Goal: Task Accomplishment & Management: Manage account settings

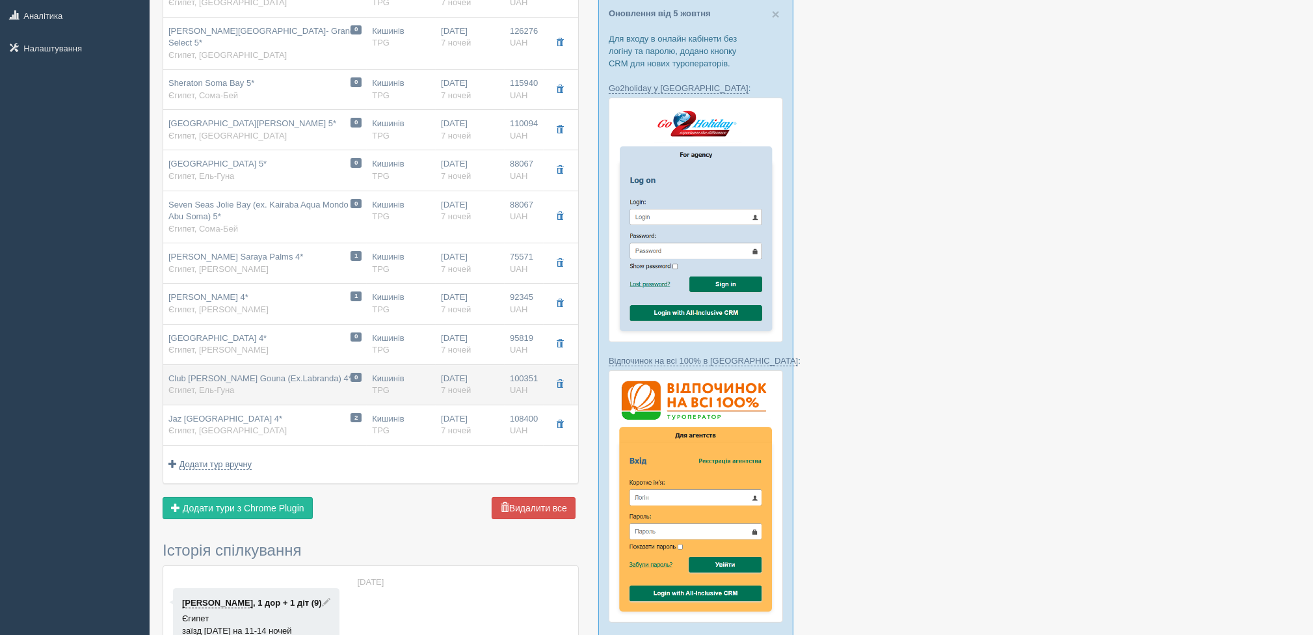
scroll to position [195, 0]
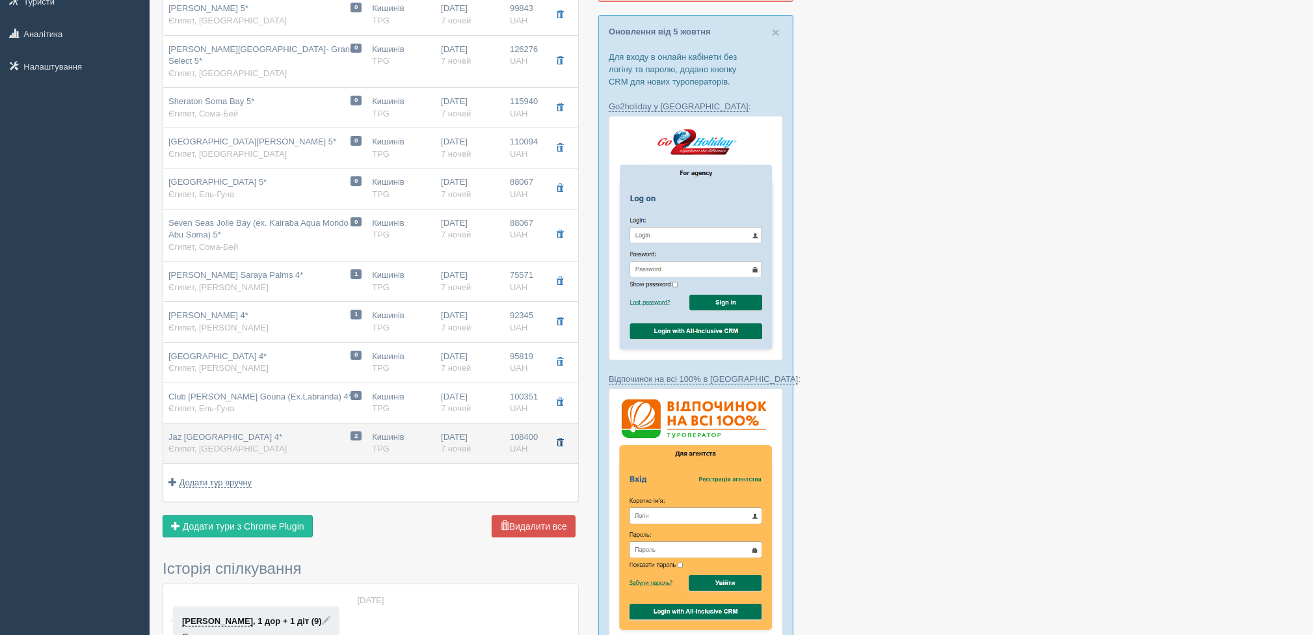
click at [557, 433] on button "button" at bounding box center [560, 443] width 22 height 20
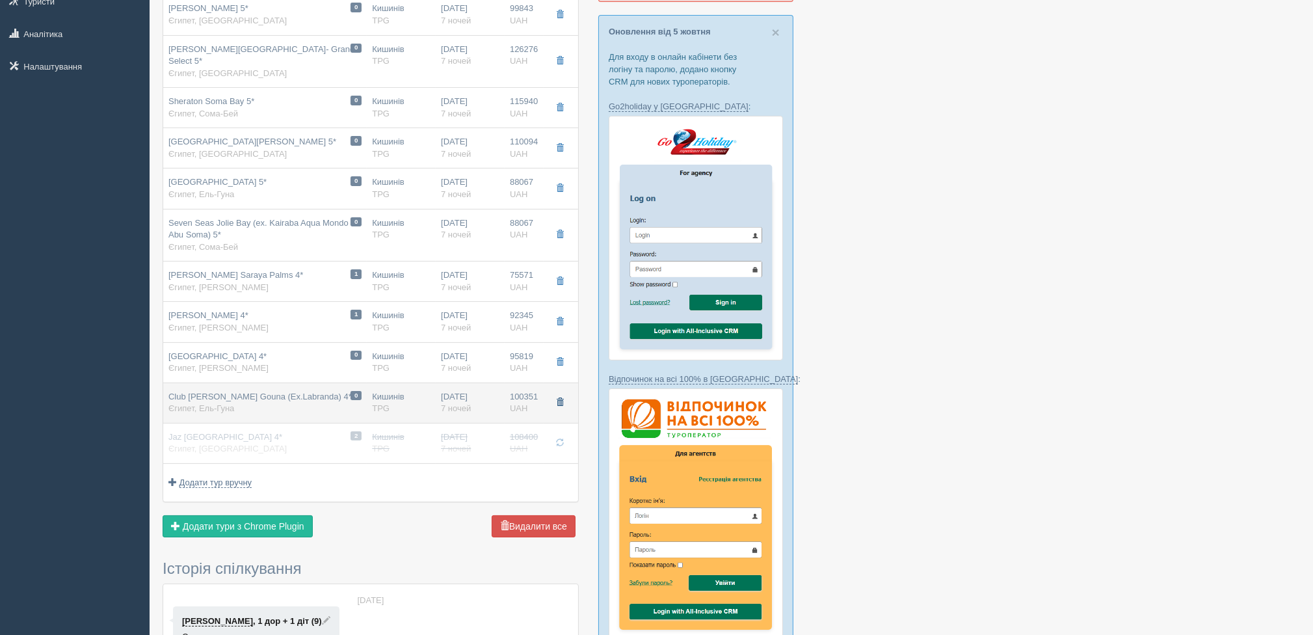
click at [563, 398] on span "button" at bounding box center [560, 402] width 8 height 8
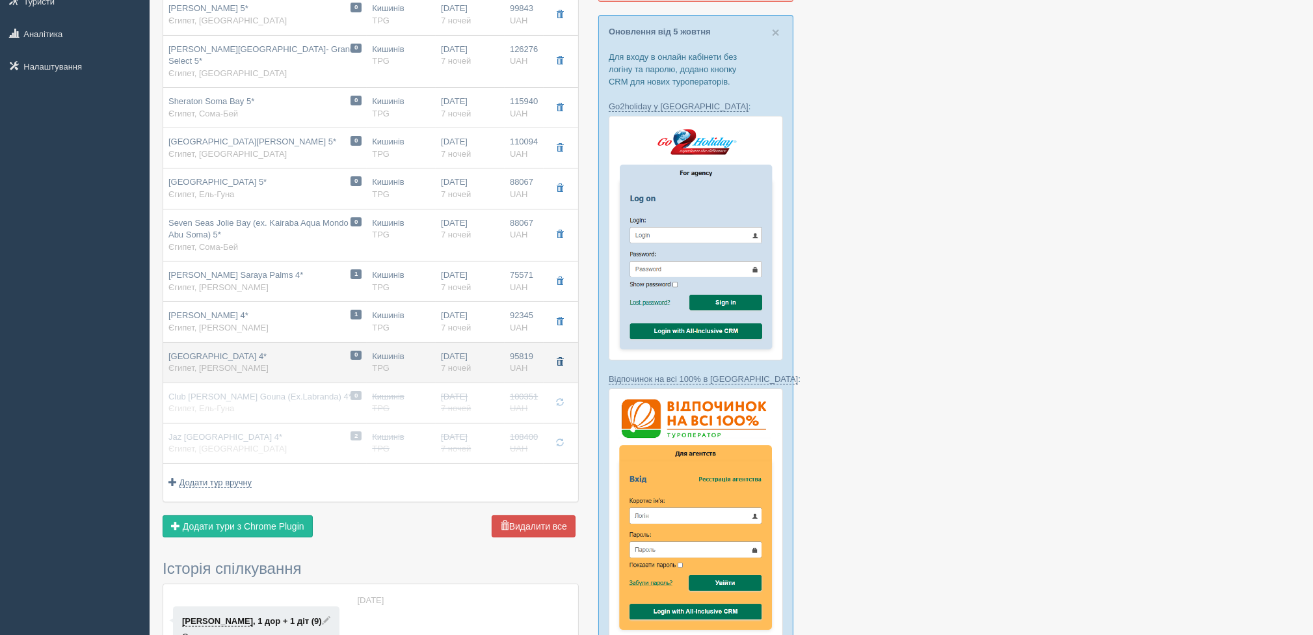
click at [566, 353] on button "button" at bounding box center [560, 363] width 22 height 20
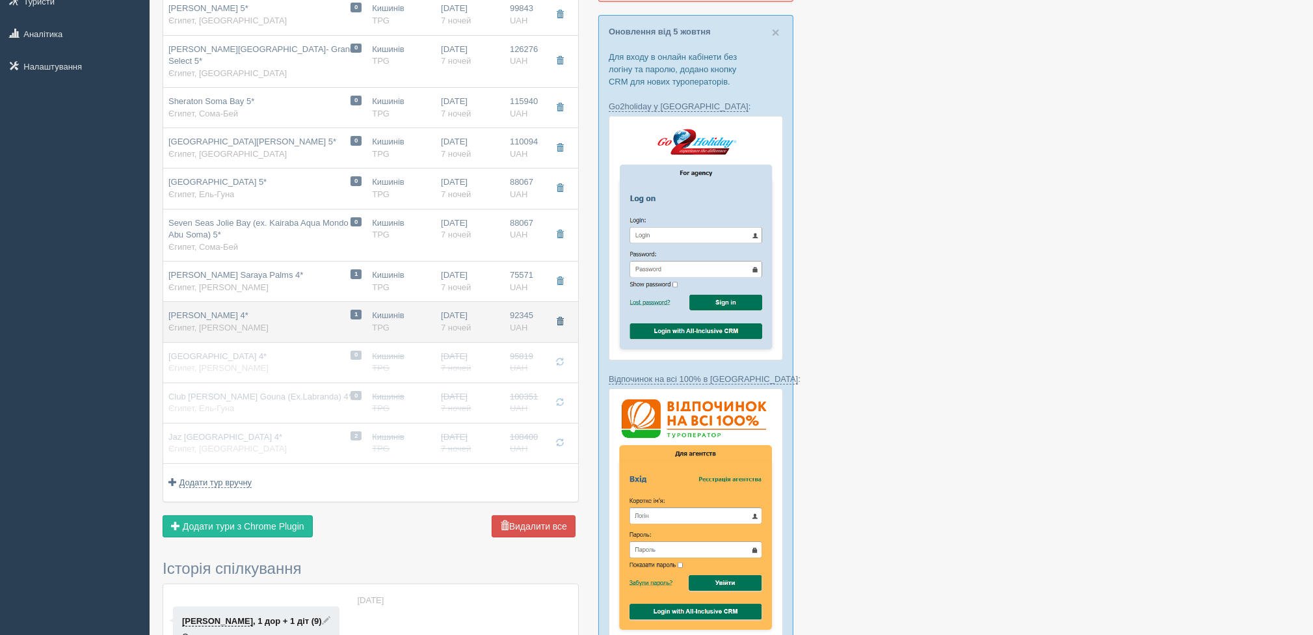
drag, startPoint x: 560, startPoint y: 307, endPoint x: 563, endPoint y: 291, distance: 16.6
click at [560, 317] on span "button" at bounding box center [560, 321] width 8 height 8
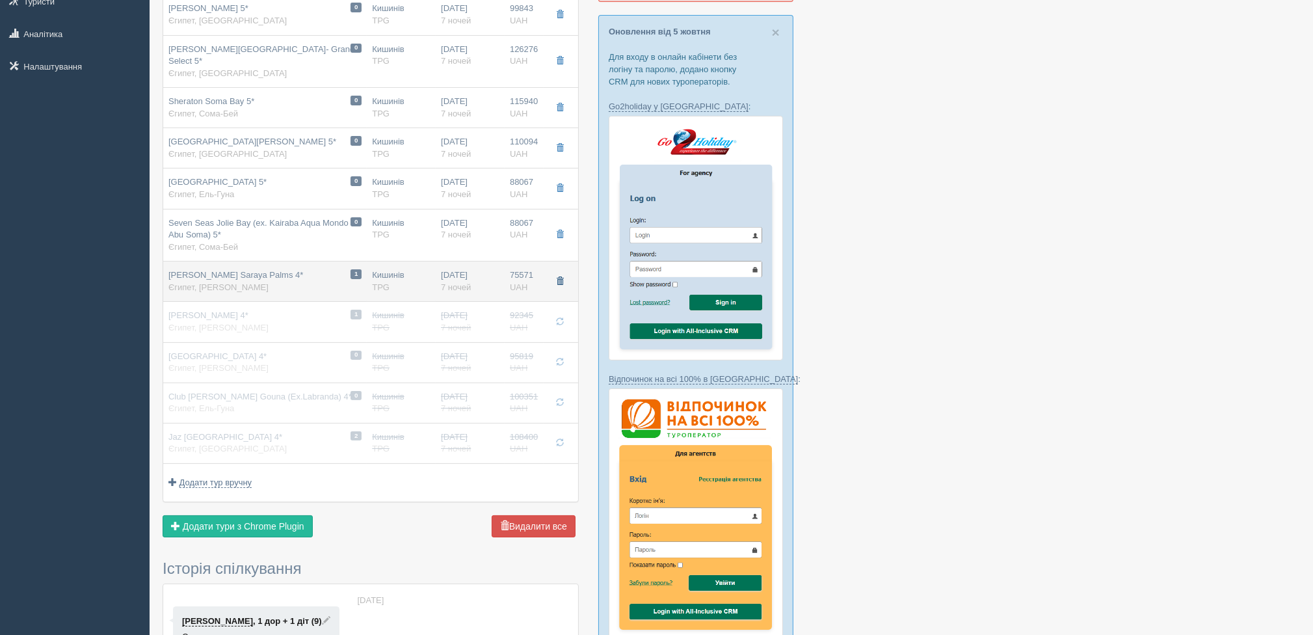
drag, startPoint x: 567, startPoint y: 270, endPoint x: 562, endPoint y: 256, distance: 14.6
click at [567, 272] on button "button" at bounding box center [560, 282] width 22 height 20
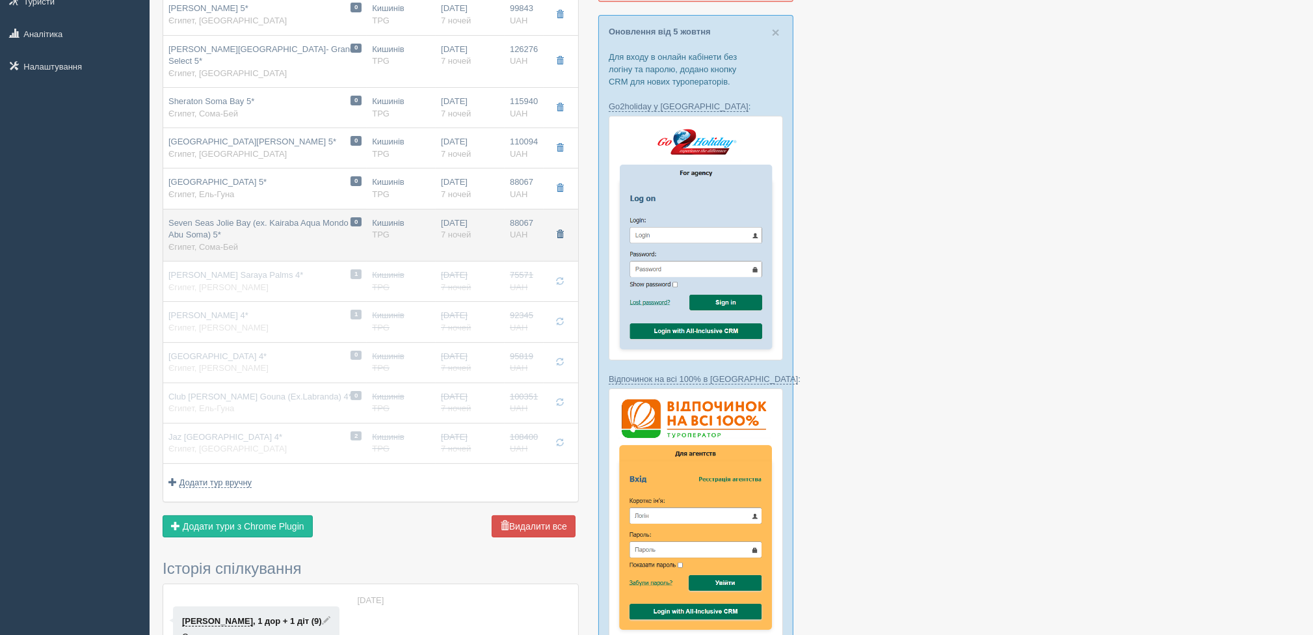
click at [567, 225] on button "button" at bounding box center [560, 235] width 22 height 20
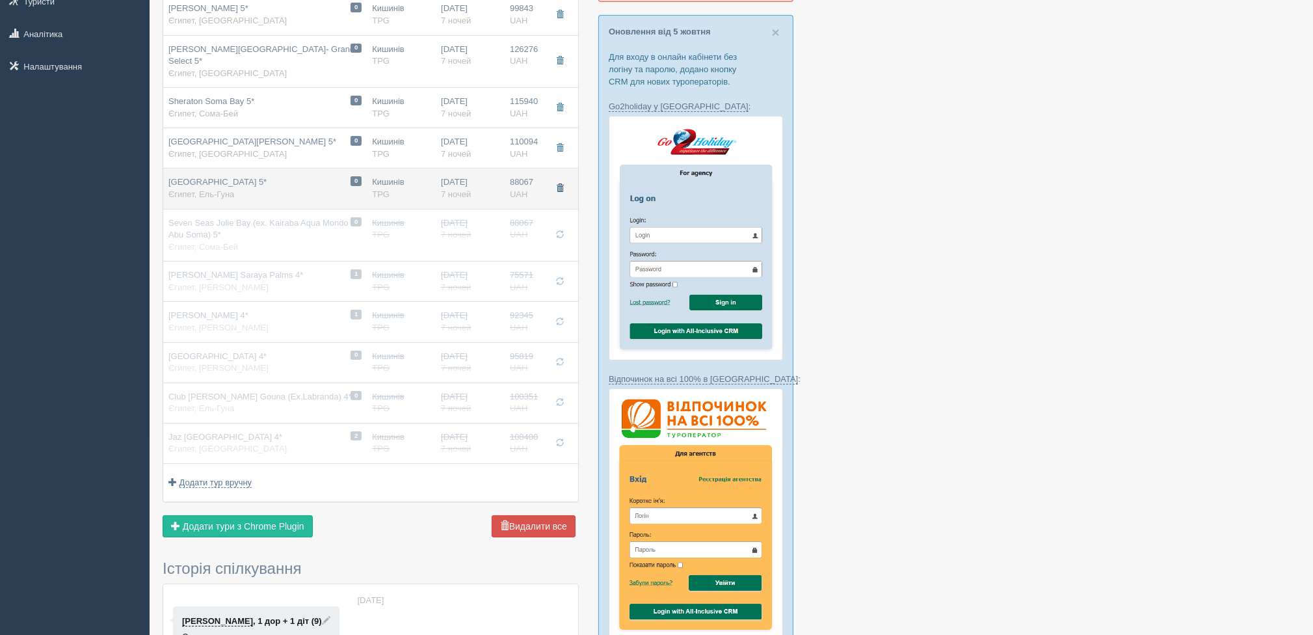
click at [561, 181] on button "button" at bounding box center [560, 189] width 22 height 20
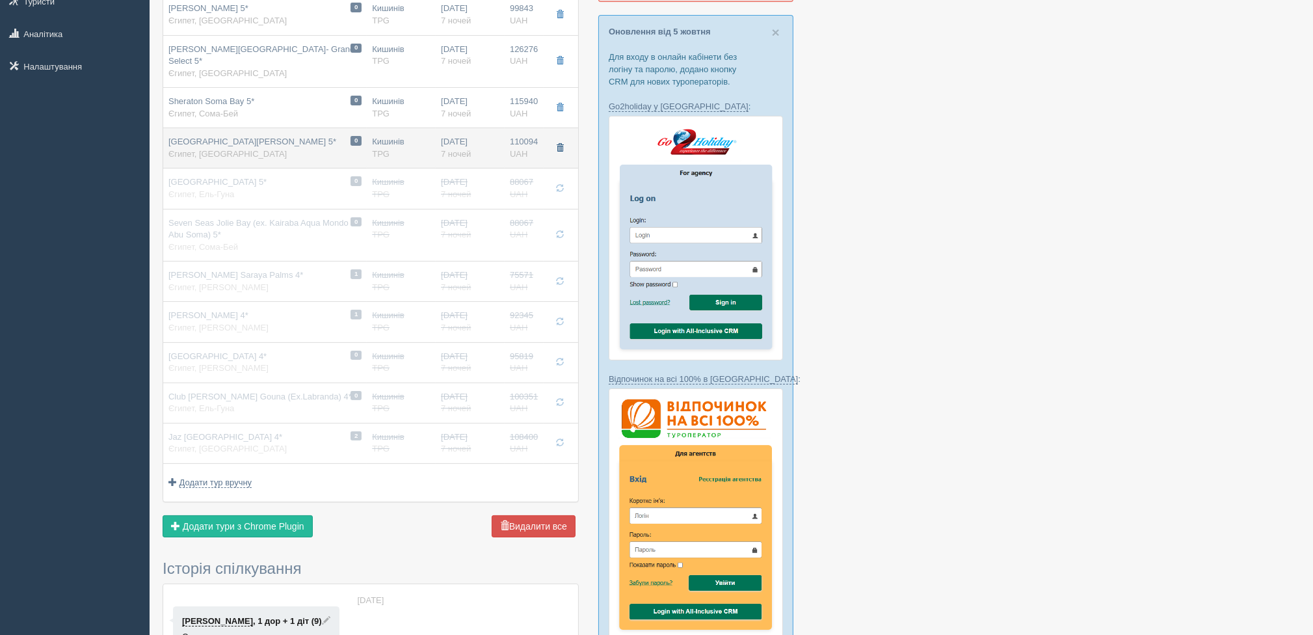
click at [562, 144] on span "button" at bounding box center [560, 148] width 8 height 8
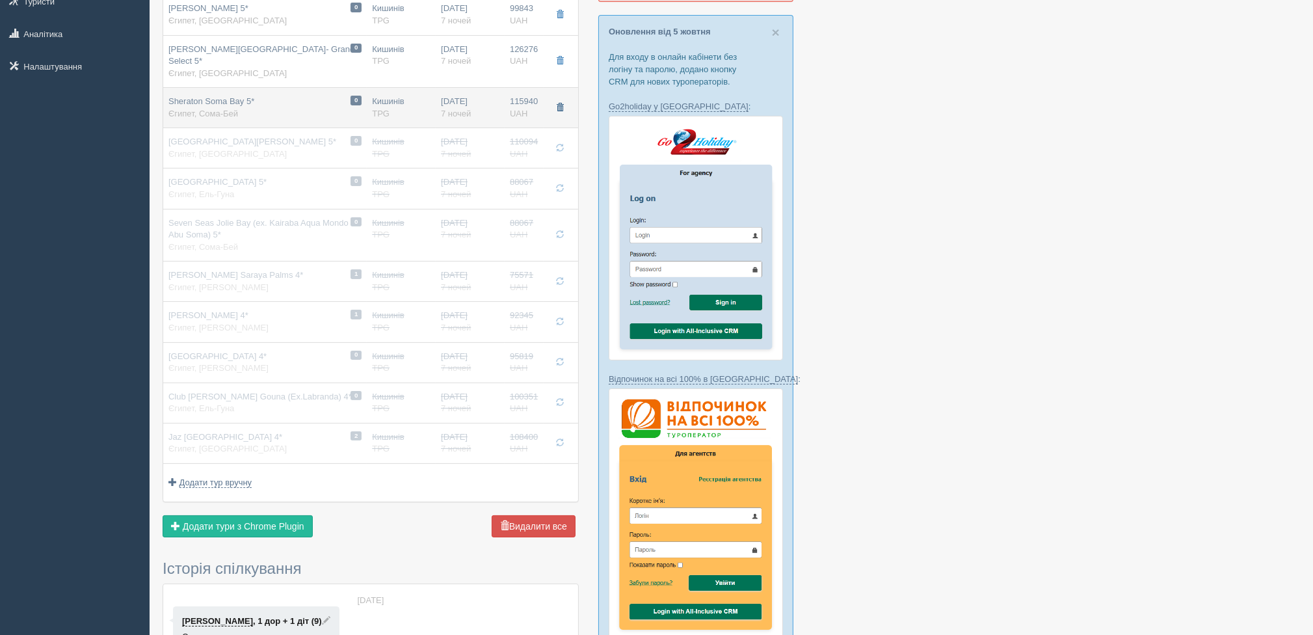
click at [559, 98] on button "button" at bounding box center [560, 108] width 22 height 20
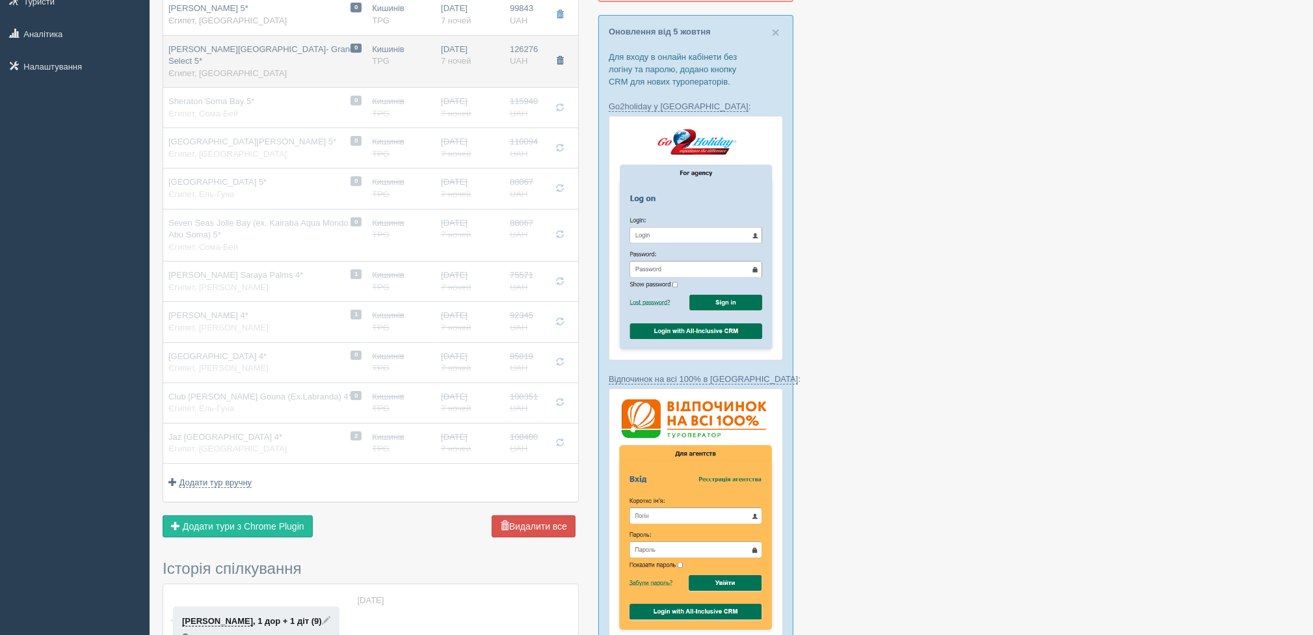
click at [557, 57] on span "button" at bounding box center [560, 61] width 8 height 8
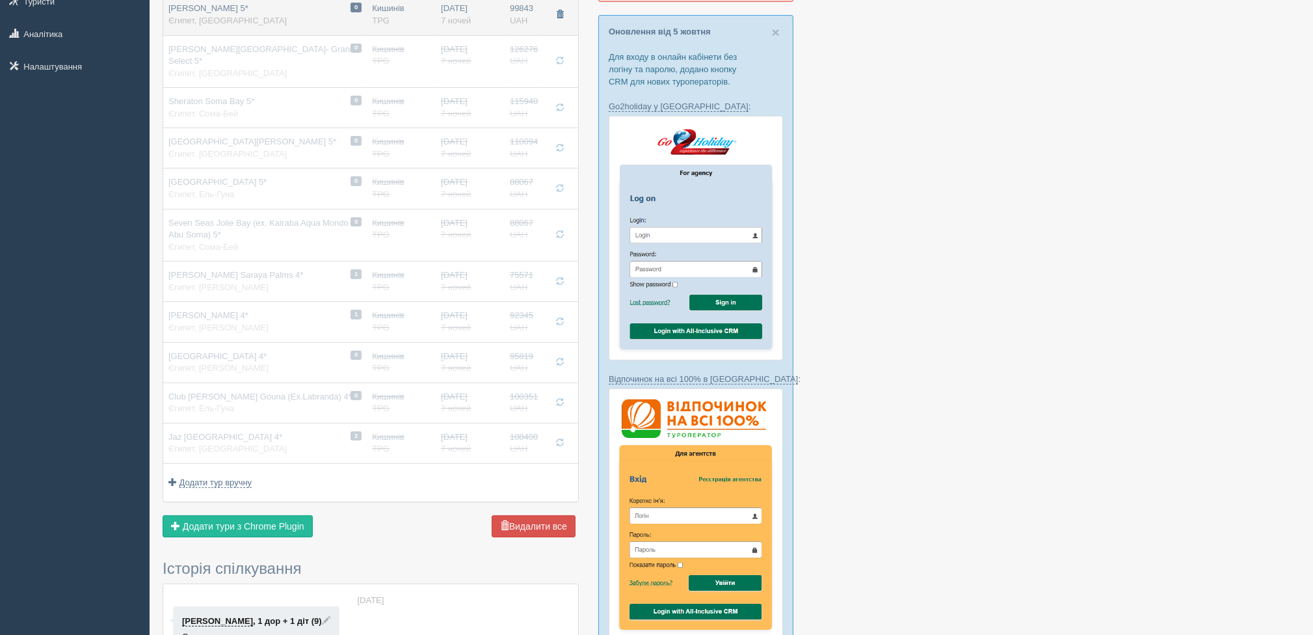
click at [560, 20] on button "button" at bounding box center [560, 15] width 22 height 20
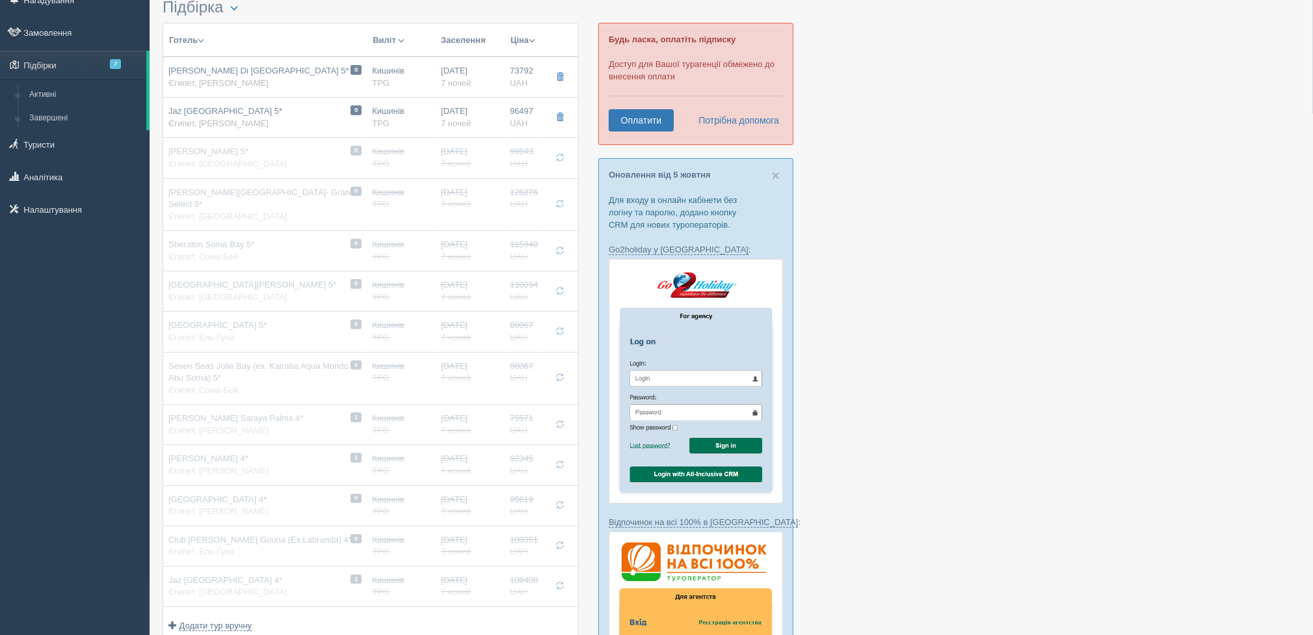
scroll to position [0, 0]
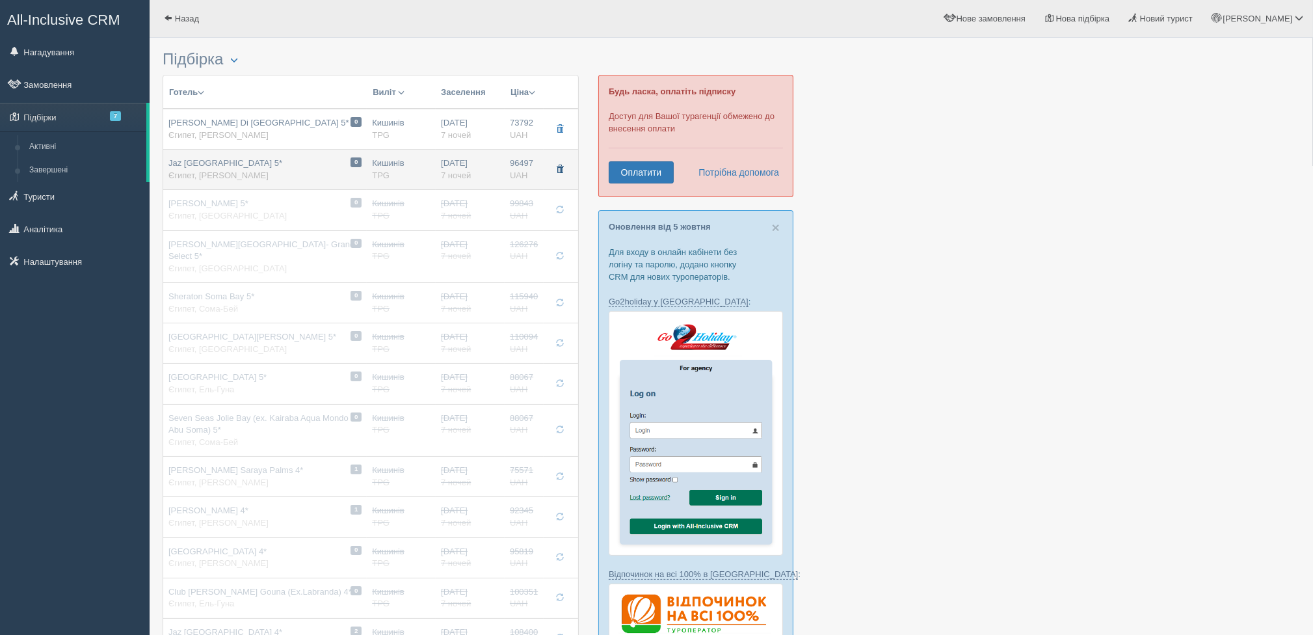
drag, startPoint x: 555, startPoint y: 165, endPoint x: 559, endPoint y: 156, distance: 9.9
click at [557, 161] on button "button" at bounding box center [560, 170] width 22 height 20
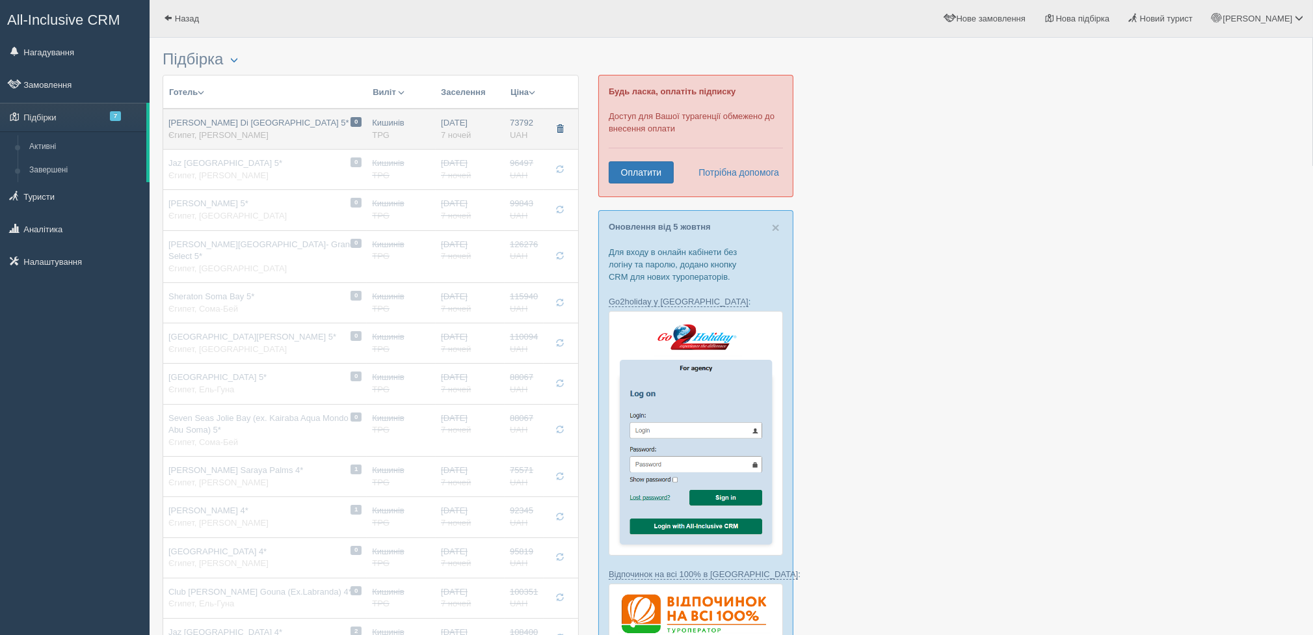
click at [562, 127] on span "button" at bounding box center [560, 129] width 8 height 8
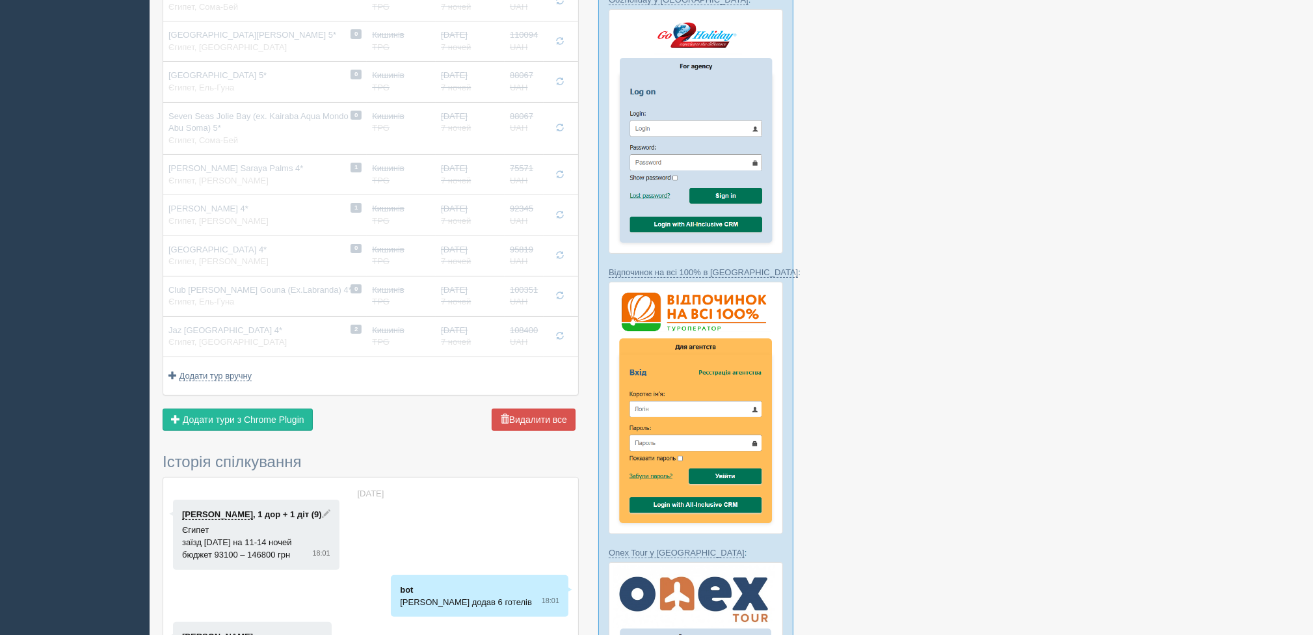
scroll to position [390, 0]
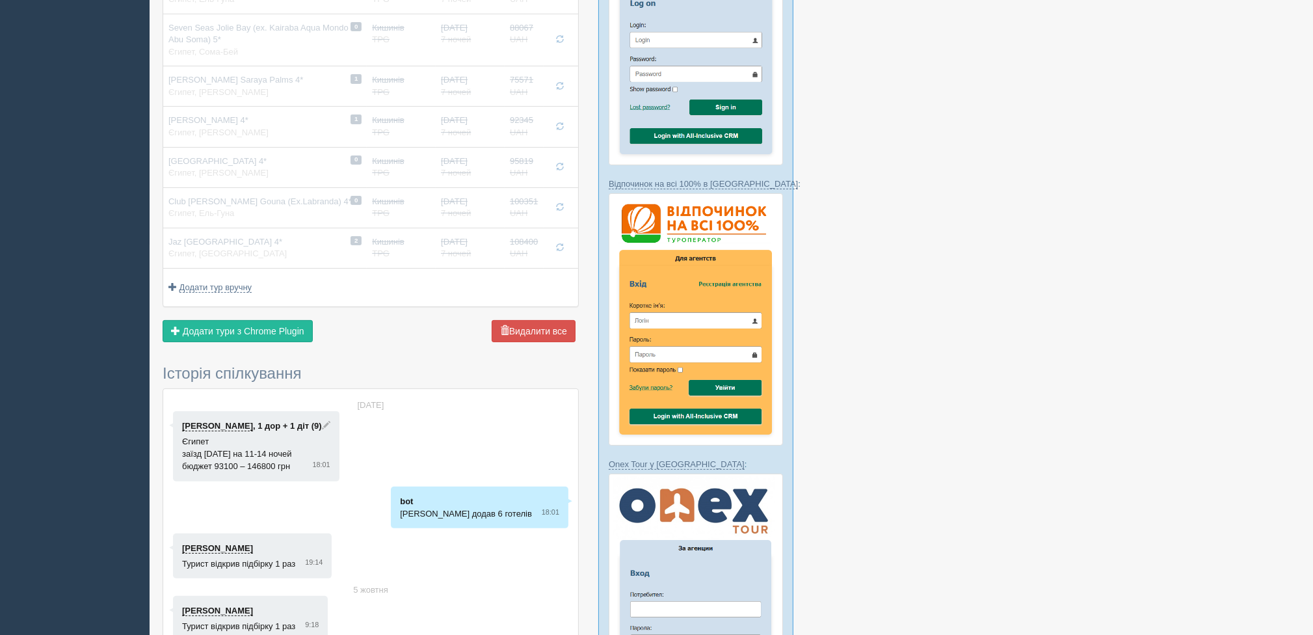
click at [276, 328] on div "Надіслати туристу Надіслати Завершити підбірку Активувати підбірку Додати з Plu…" at bounding box center [371, 332] width 416 height 25
click at [279, 326] on span "Додати тури з Chrome Plugin" at bounding box center [244, 331] width 122 height 10
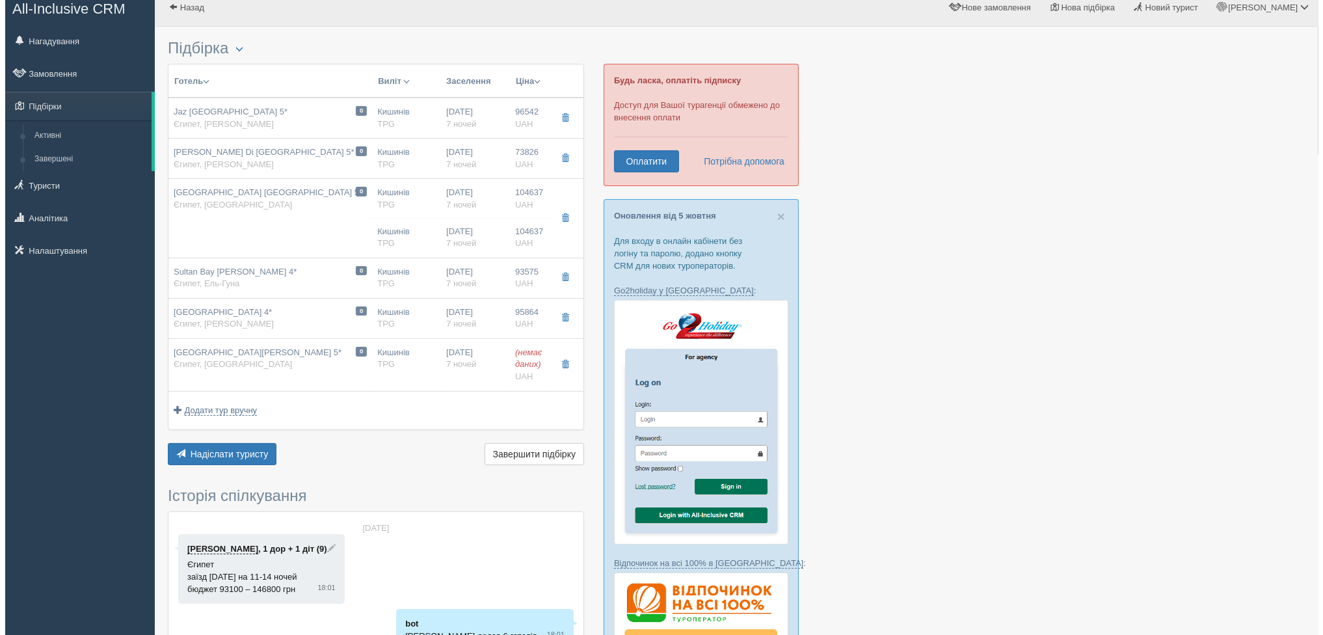
scroll to position [0, 0]
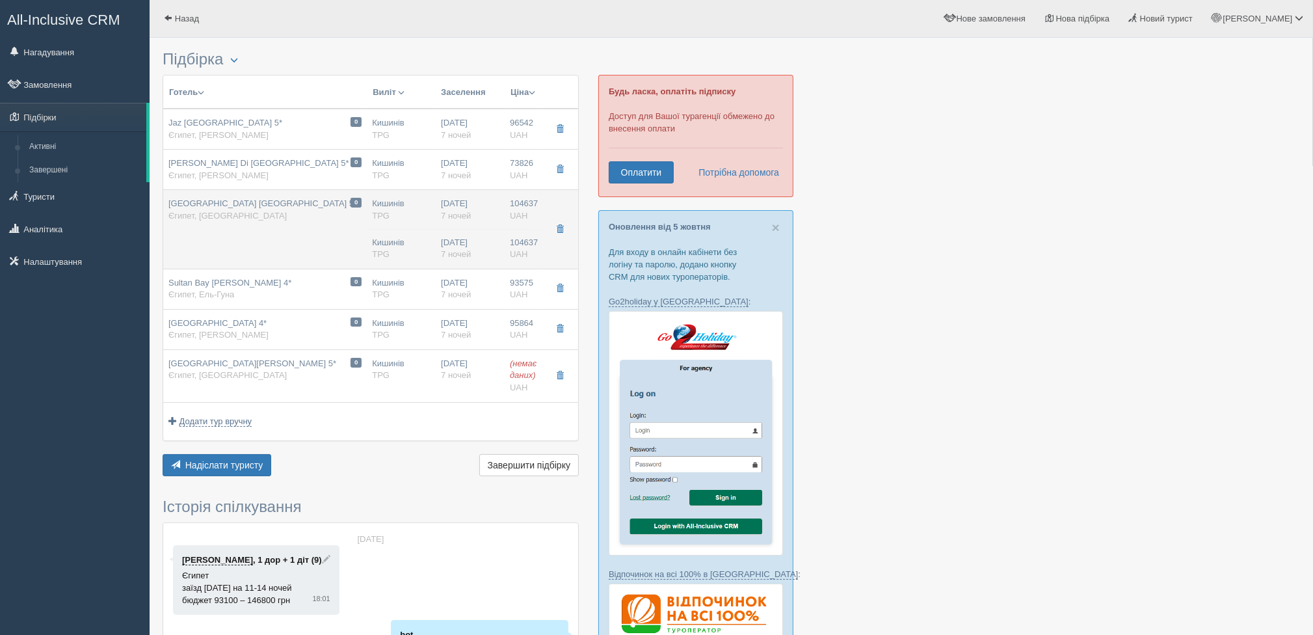
click at [287, 230] on td "0 Albatros Palace Resort Hurghada 5* Єгипет, Хургада" at bounding box center [265, 229] width 204 height 79
type input "Albatros Palace Resort Hurghada 5*"
type input "Єгипет"
type input "Хургада"
type input "104637.00"
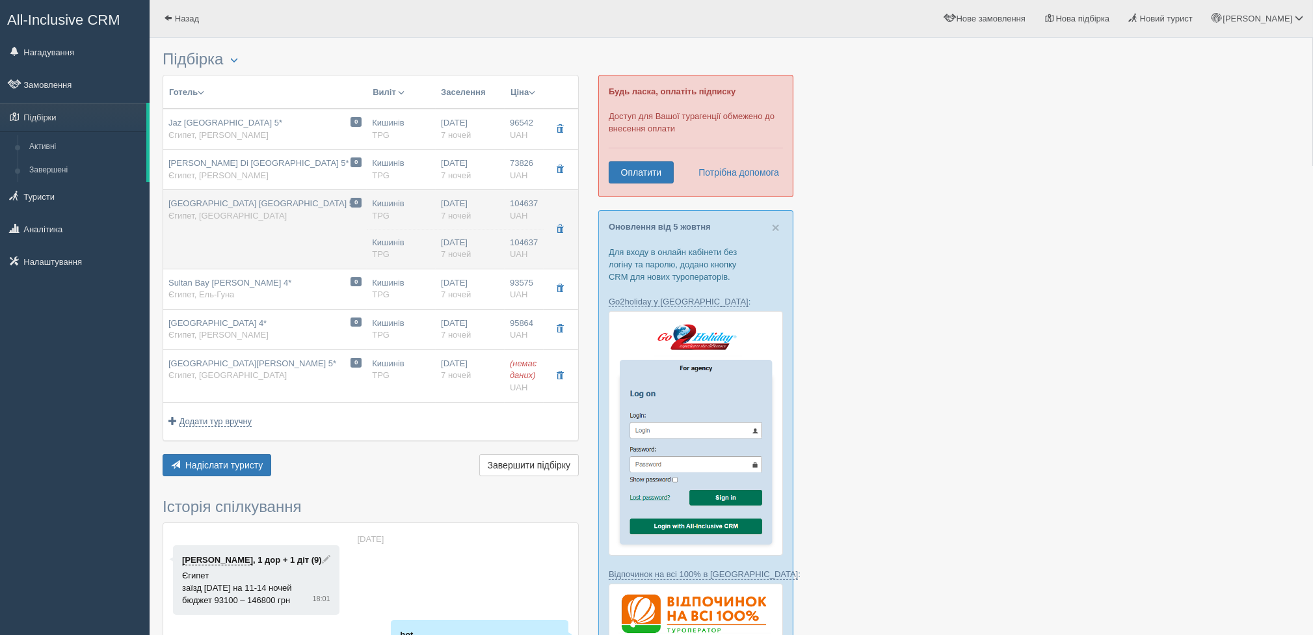
type input "Кишинів"
type input "Хургада"
type input "09:00"
type input "12:30"
type input "13:30"
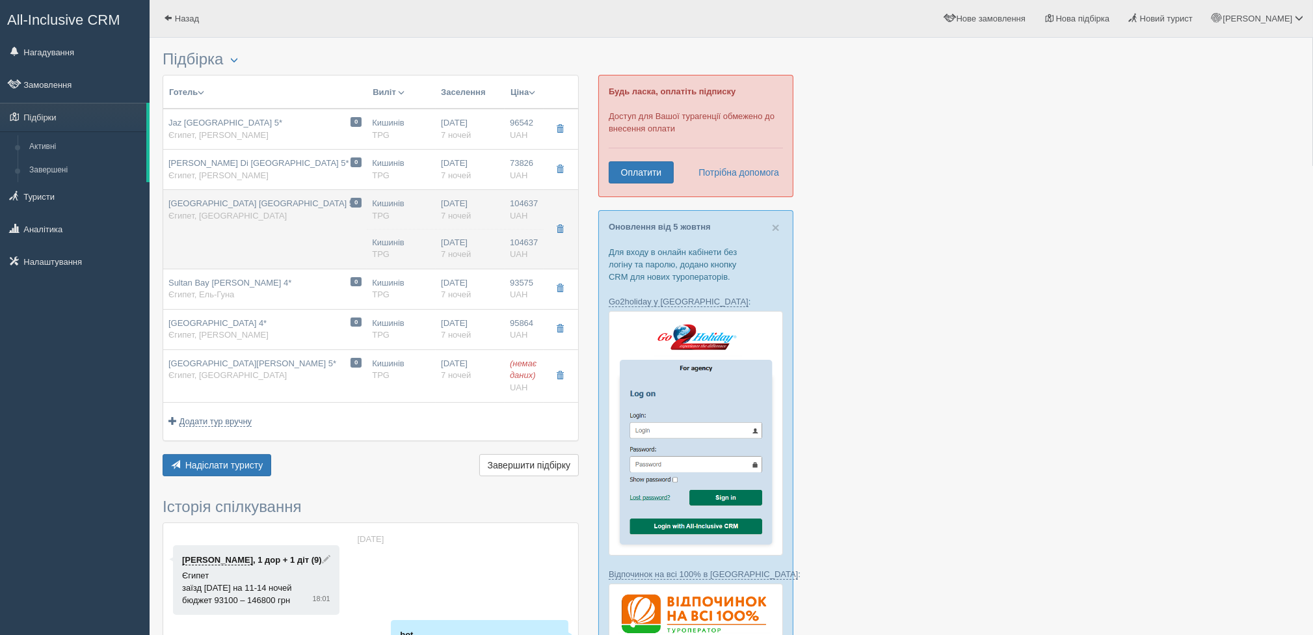
type input "16:50"
type input "7"
type input "Sngl+Chd (Standard Garden View), Adult+Chd (2-12)"
type input "AI"
type input "TPG"
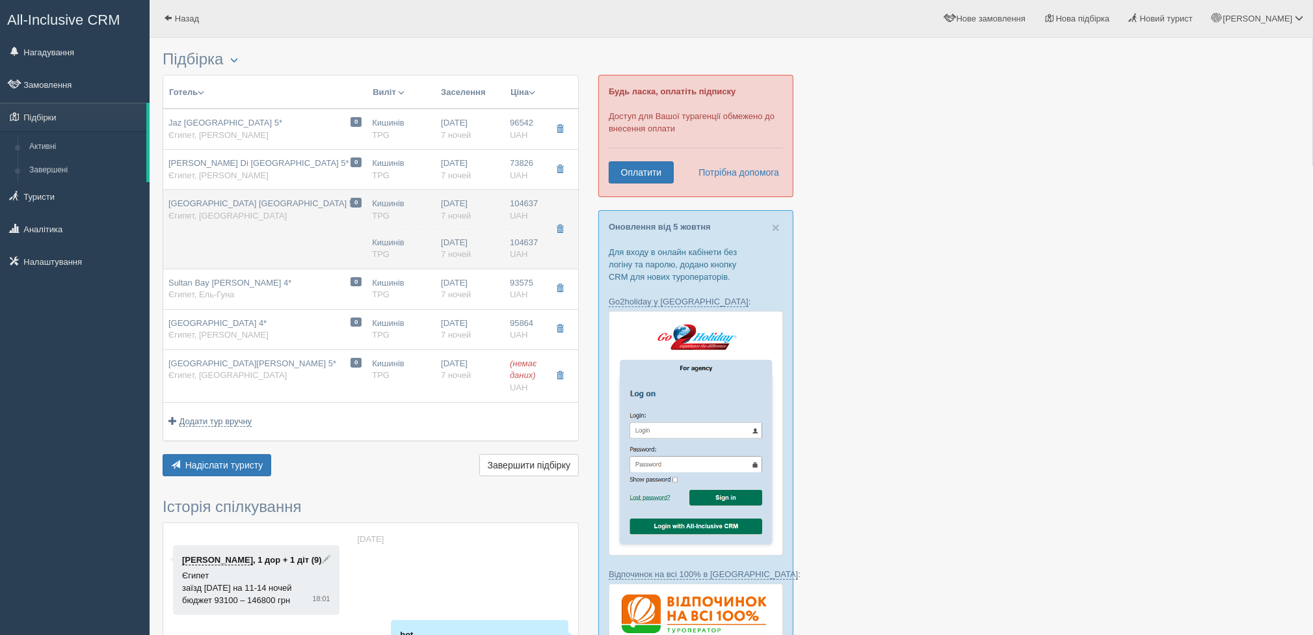
type input "https://agent.tpg.ua/ua/hotel/1883"
type input "104637.00"
type input "Кишинів"
type input "Хургада"
type input "09:00"
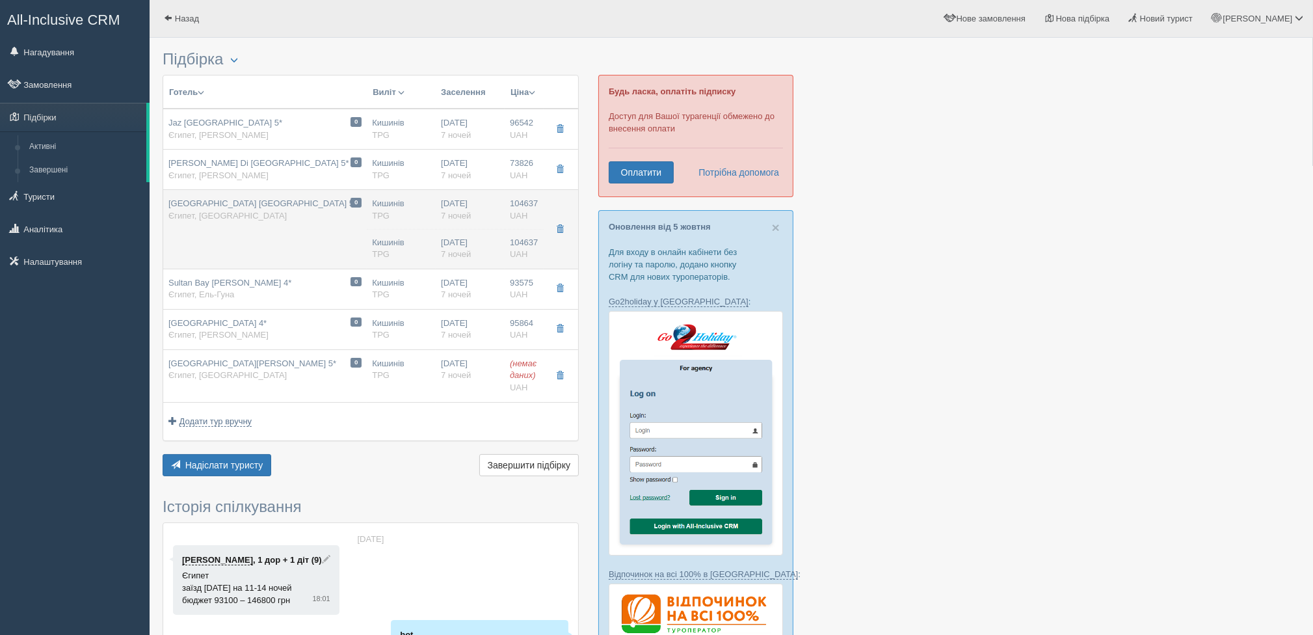
type input "12:30"
type input "13:30"
type input "16:50"
type input "7"
type input "Sngl+Chd (Standard Garden View), Adult+Chd (2-12)"
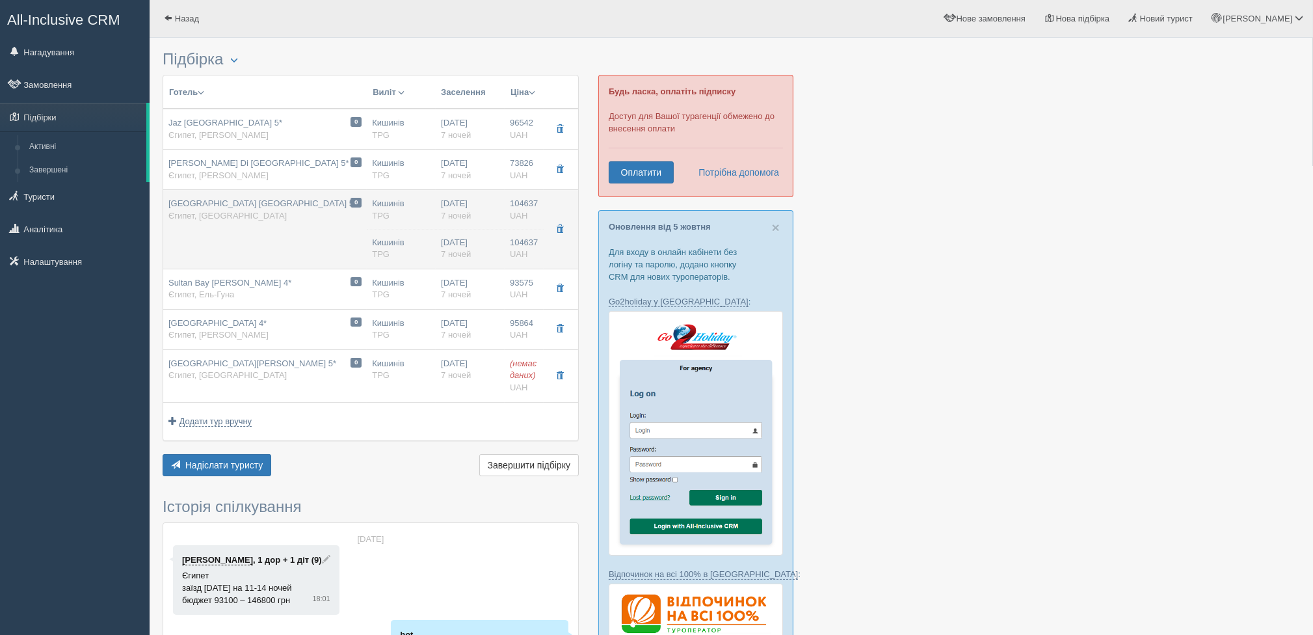
type input "AI"
type input "TPG"
type input "https://agent.tpg.ua/ua/hotel/1883"
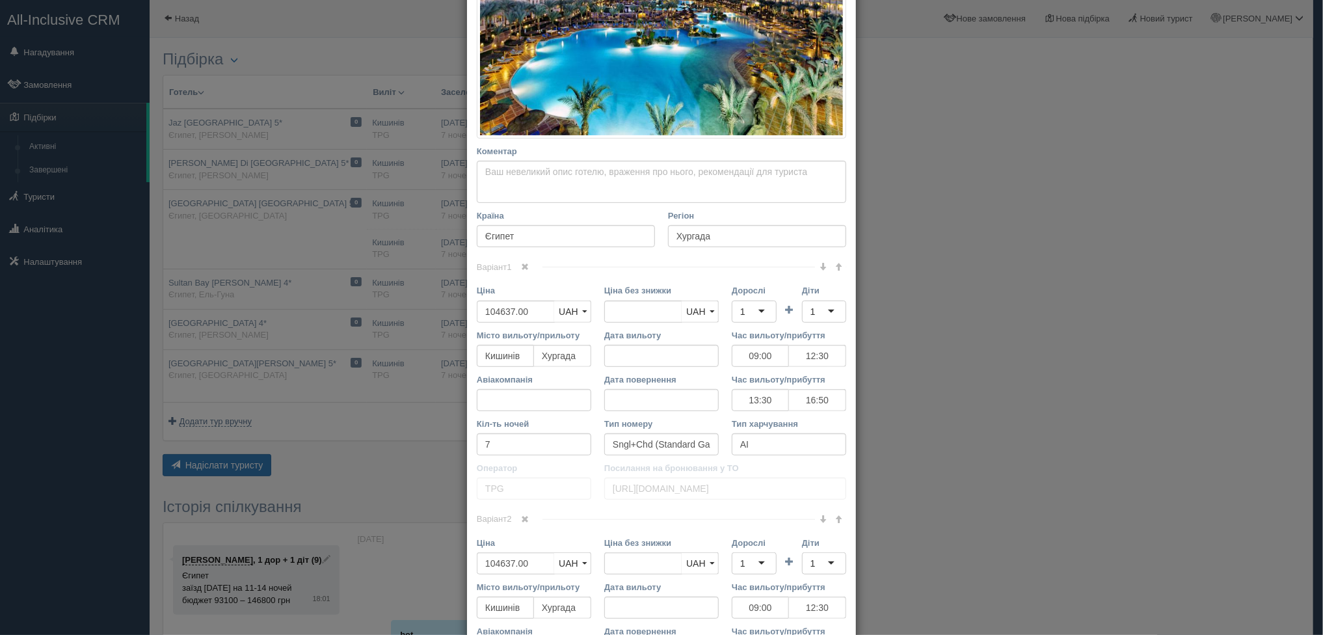
scroll to position [325, 0]
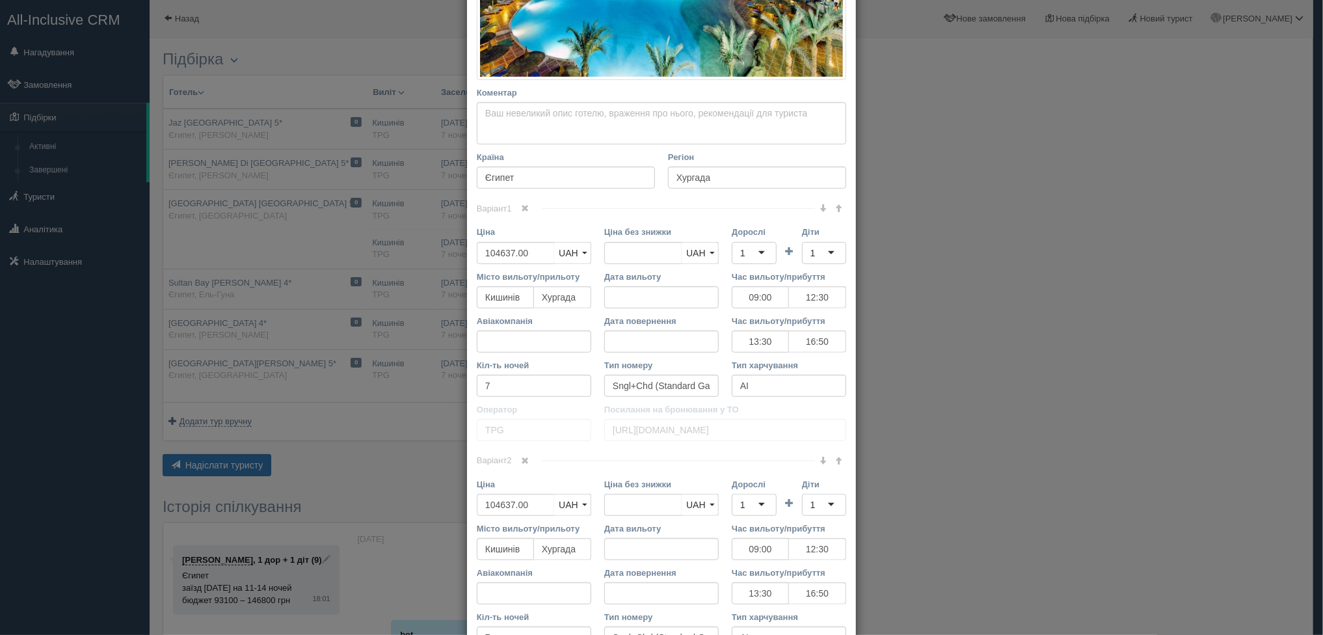
click at [521, 206] on span at bounding box center [525, 208] width 8 height 8
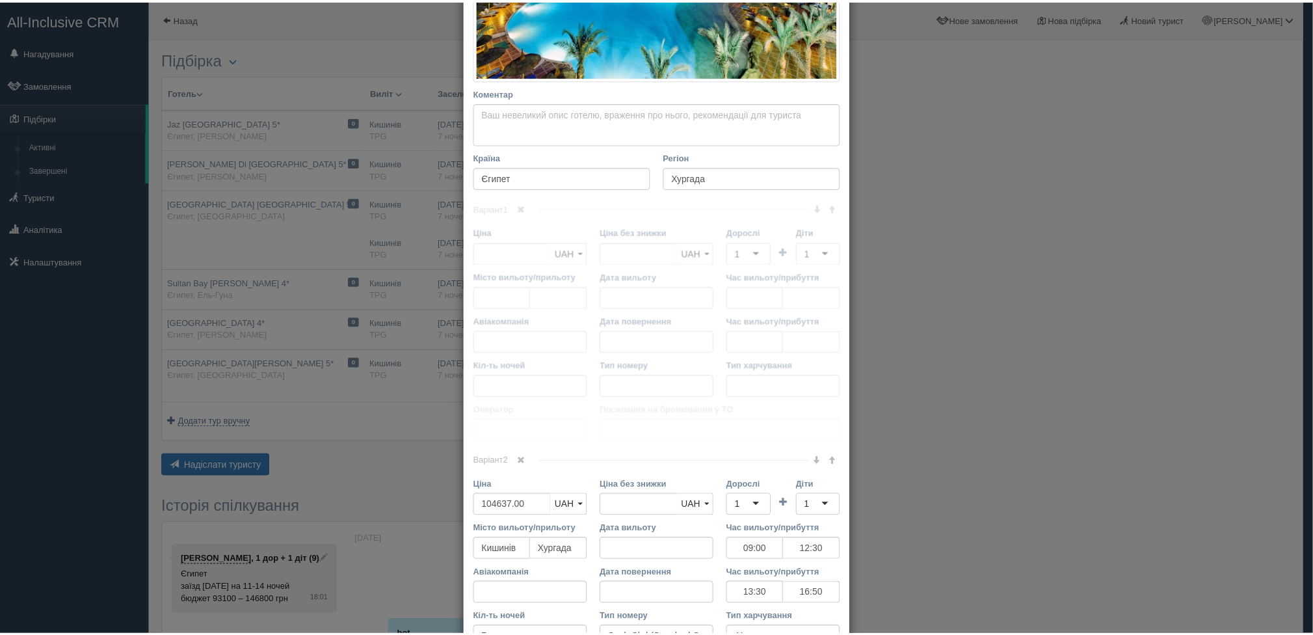
scroll to position [237, 0]
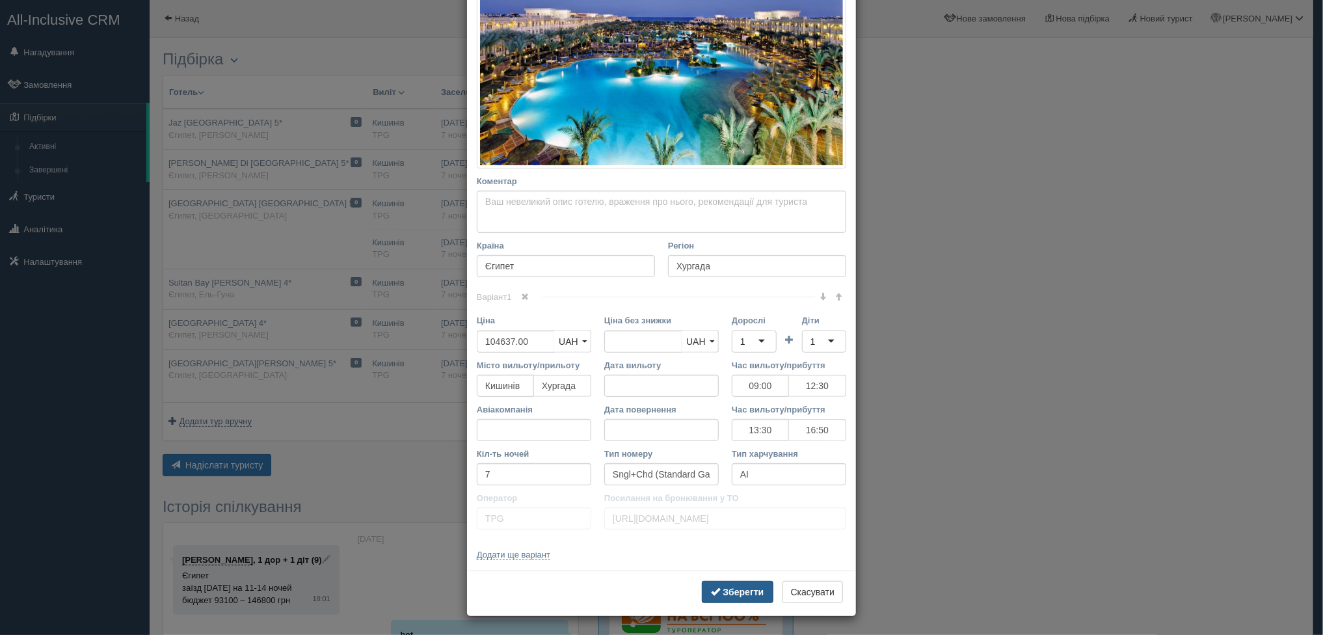
click at [745, 592] on b "Зберегти" at bounding box center [743, 592] width 41 height 10
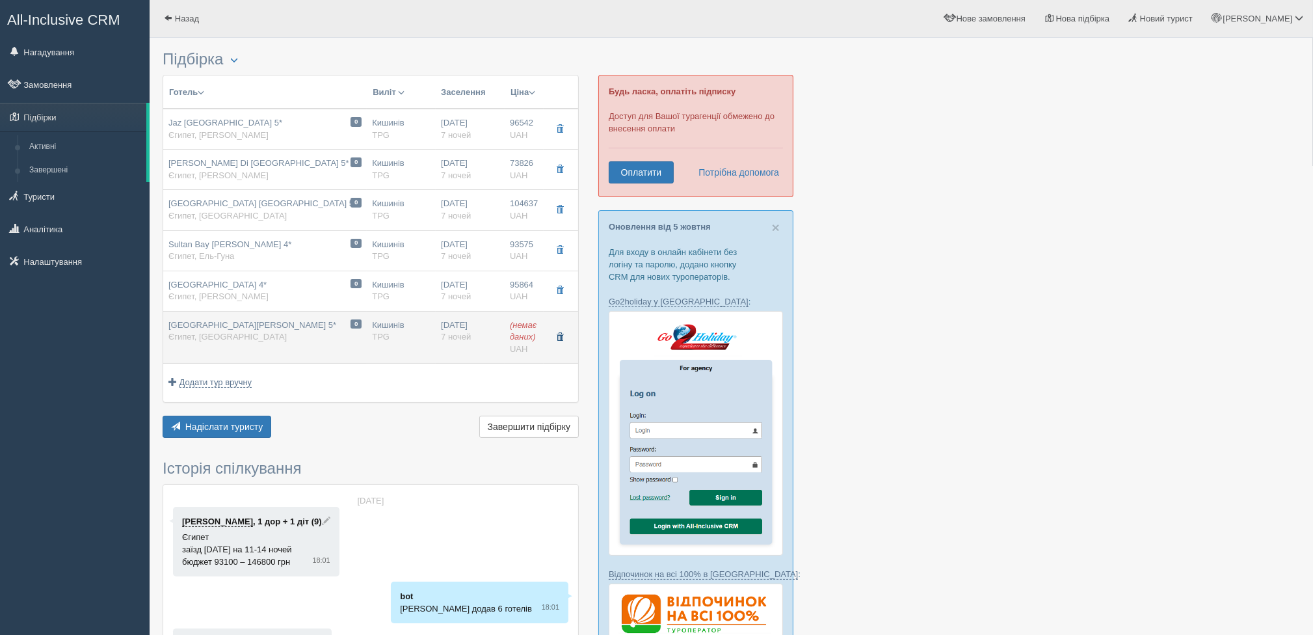
click at [561, 334] on span "button" at bounding box center [560, 337] width 8 height 8
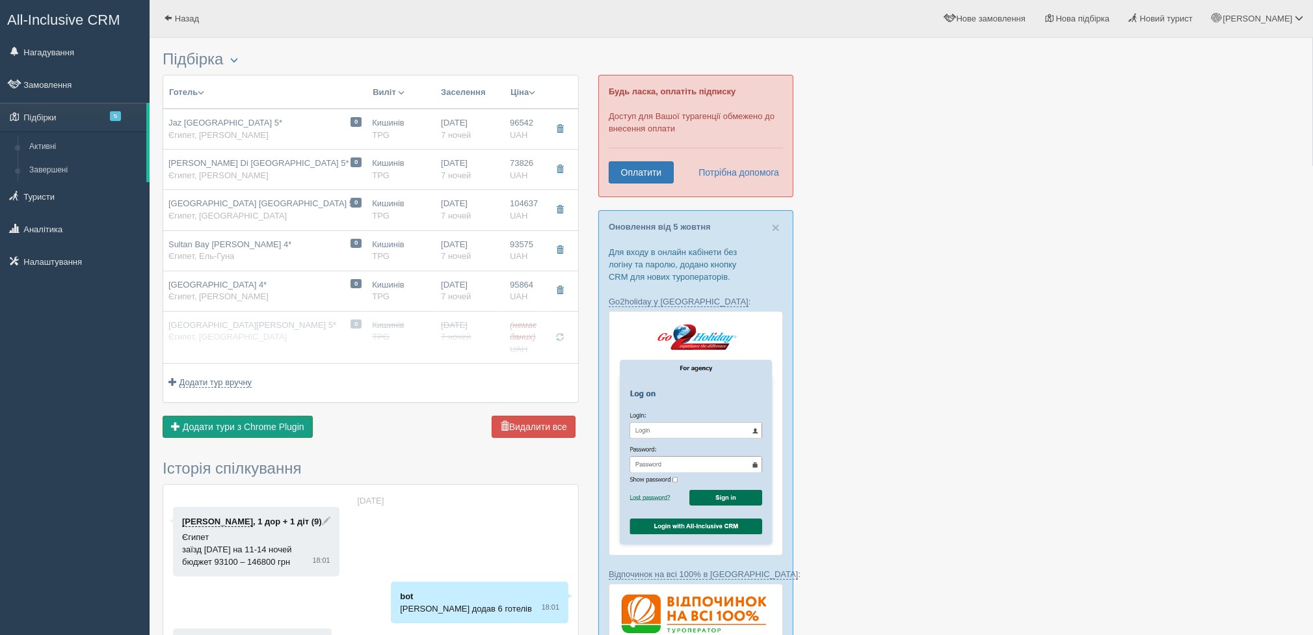
click at [248, 425] on span "Додати тури з Chrome Plugin" at bounding box center [244, 426] width 122 height 10
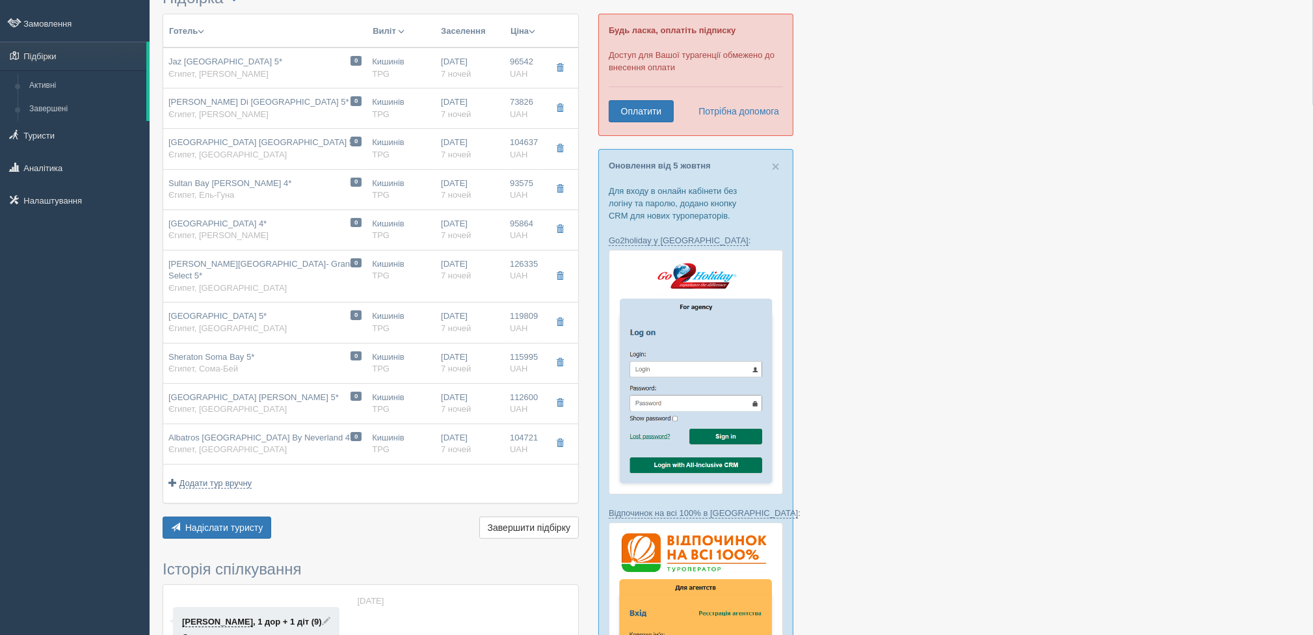
scroll to position [65, 0]
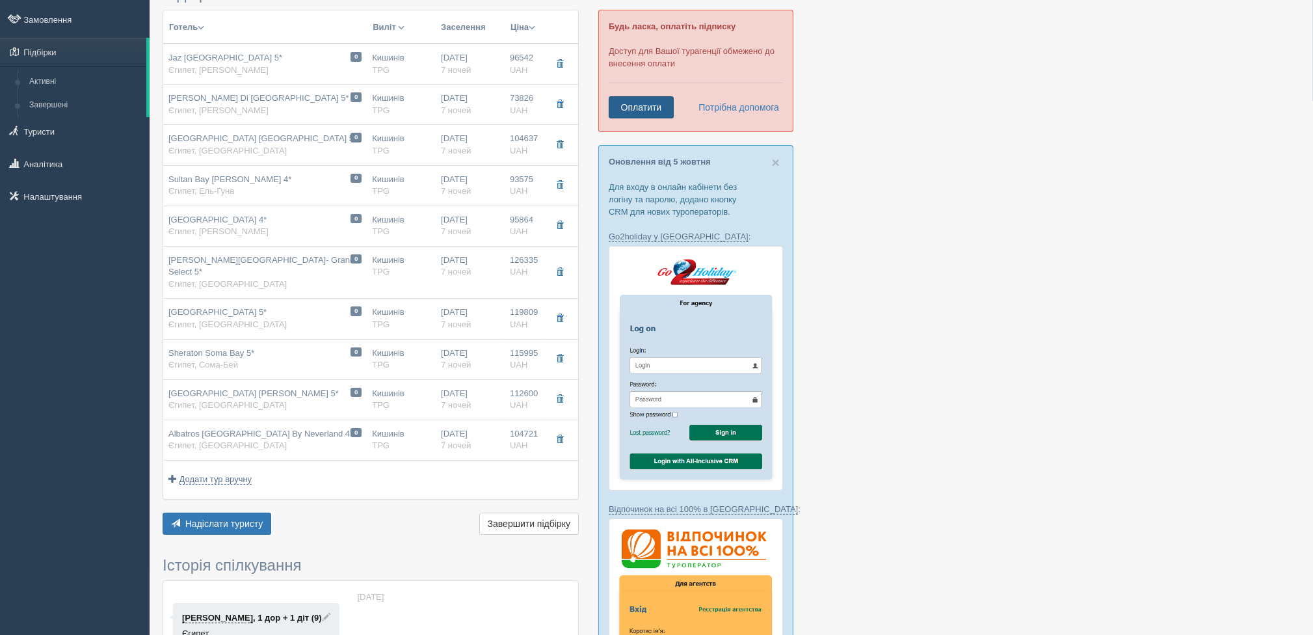
click at [638, 103] on link "Оплатити" at bounding box center [641, 107] width 65 height 22
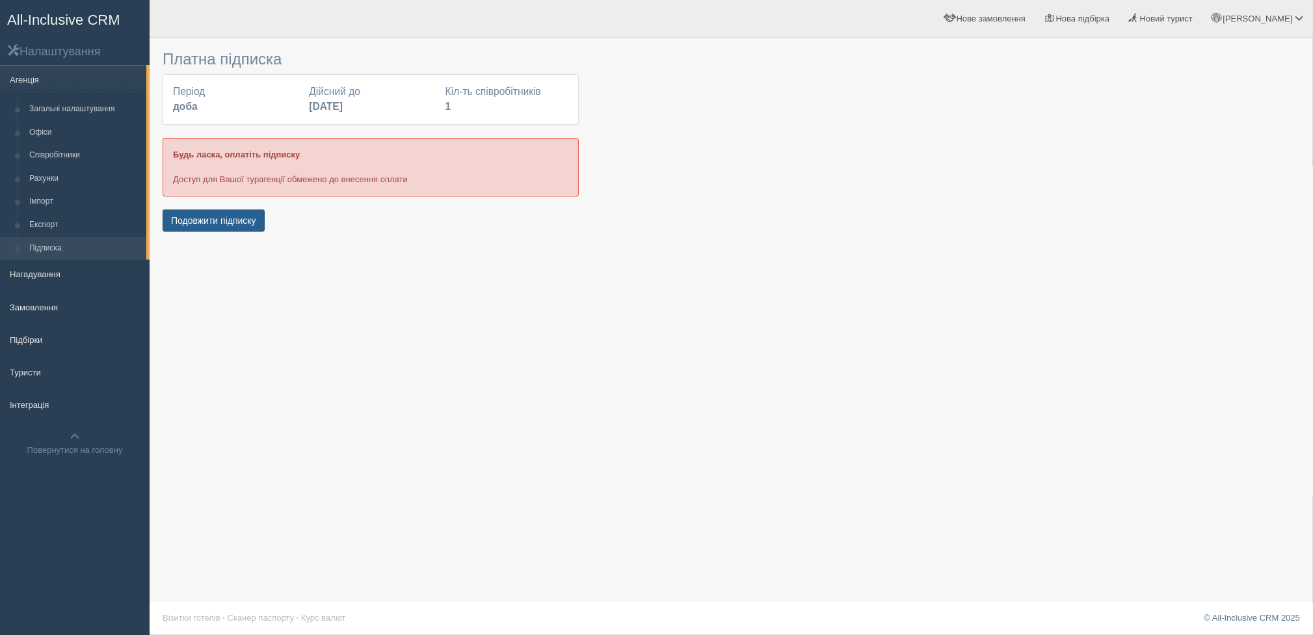
click at [204, 220] on button "Подовжити підписку" at bounding box center [214, 220] width 102 height 22
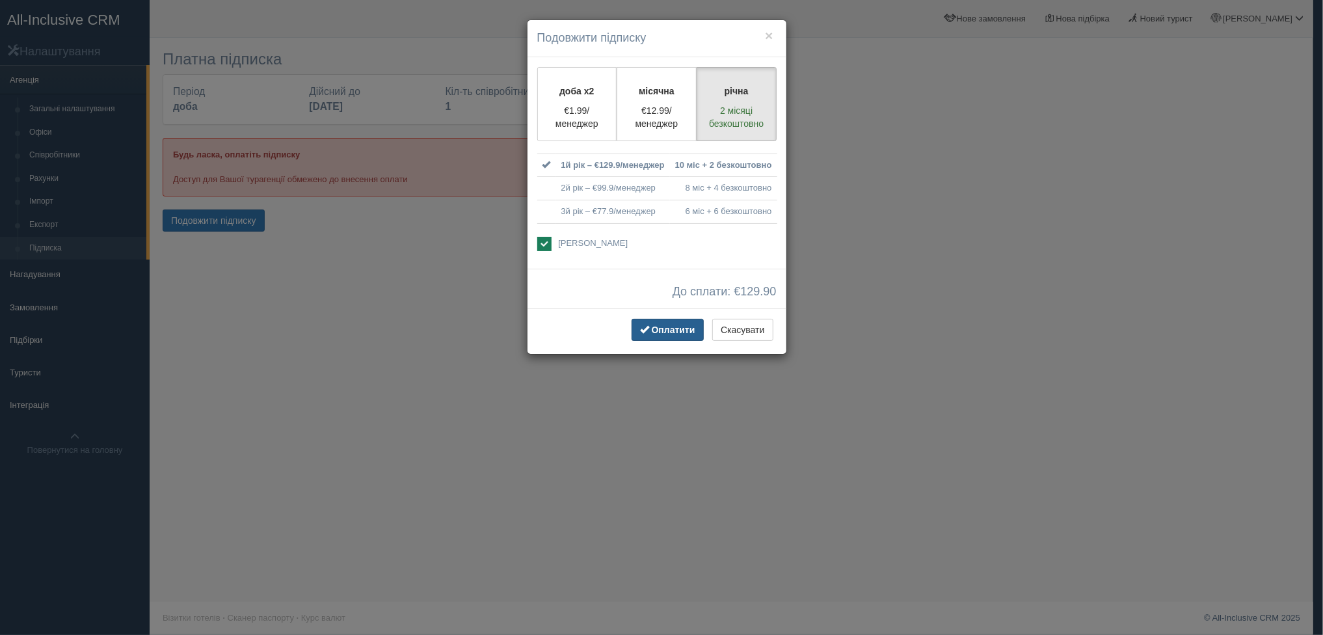
click at [676, 328] on span "Оплатити" at bounding box center [674, 330] width 44 height 10
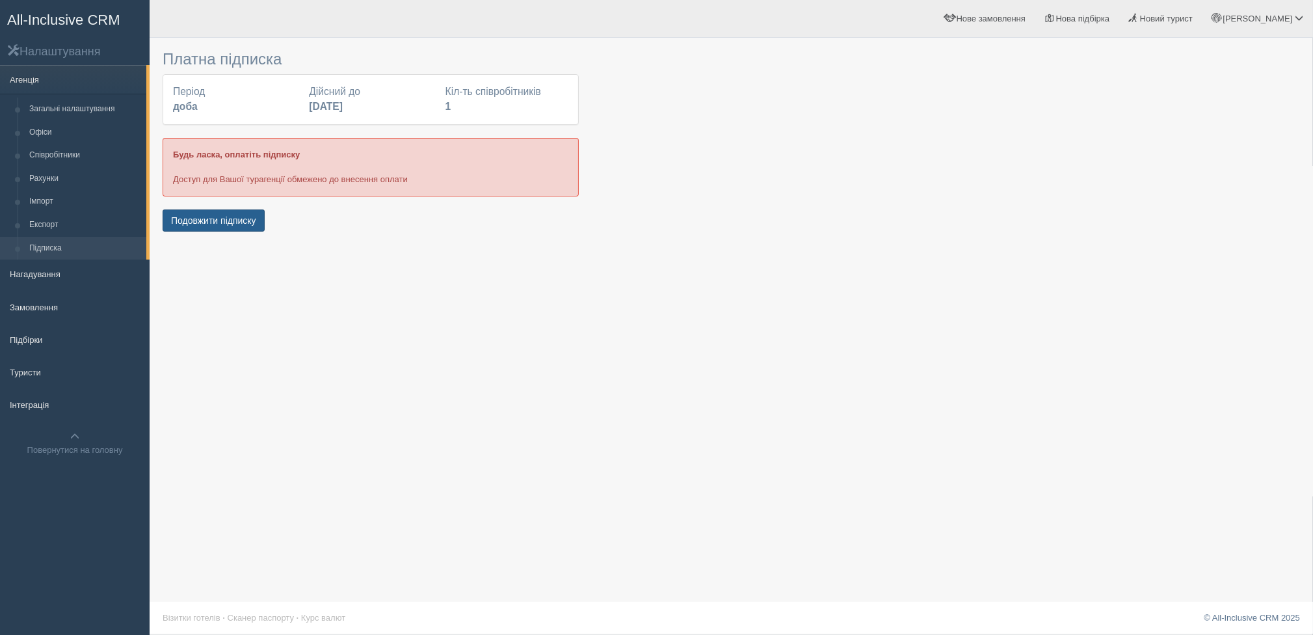
click at [216, 218] on button "Подовжити підписку" at bounding box center [214, 220] width 102 height 22
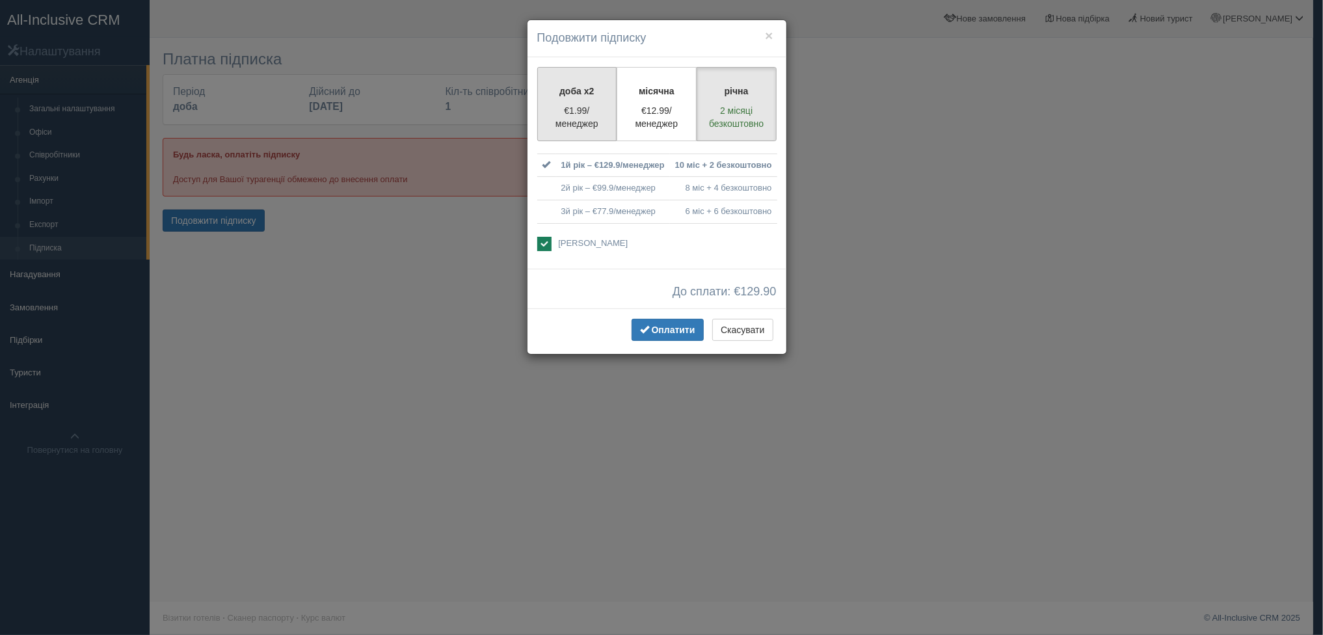
click at [585, 114] on p "€1.99/менеджер" at bounding box center [577, 117] width 63 height 26
radio input "true"
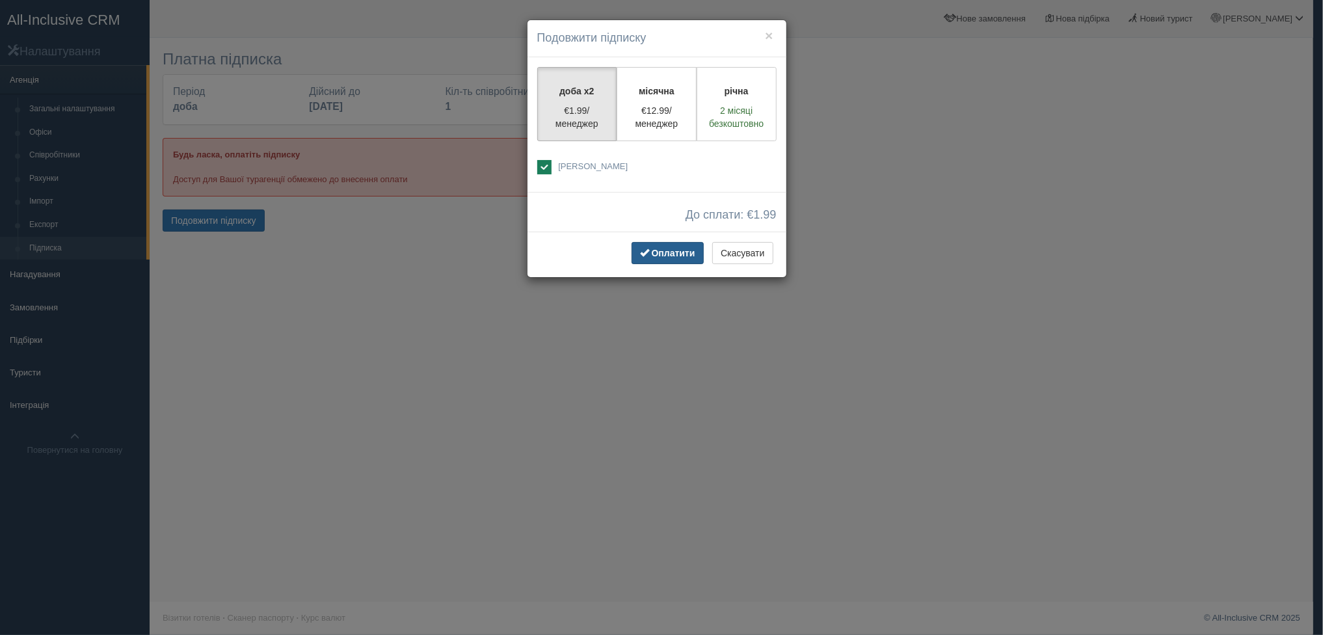
click at [668, 252] on span "Оплатити" at bounding box center [674, 253] width 44 height 10
